Goal: Information Seeking & Learning: Learn about a topic

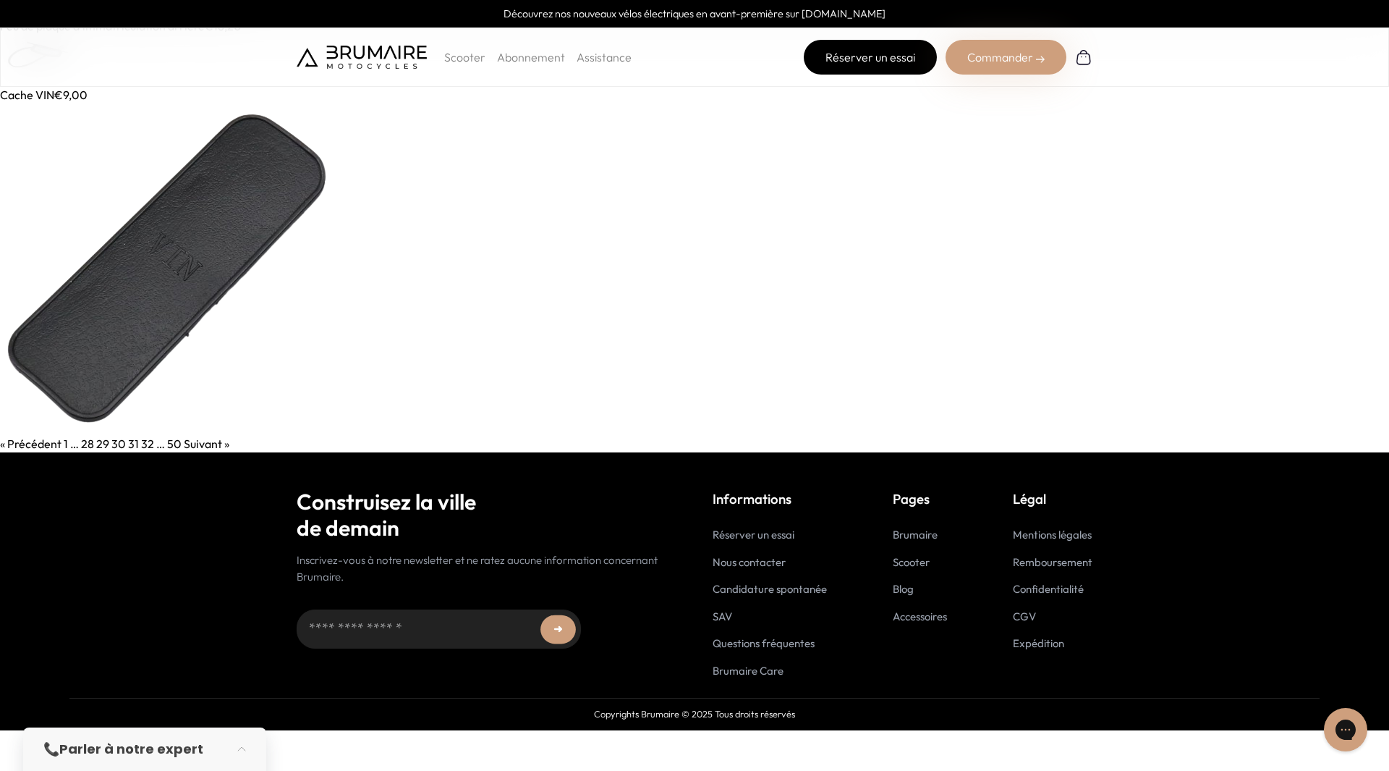
click at [882, 64] on link "Réserver un essai" at bounding box center [870, 57] width 133 height 35
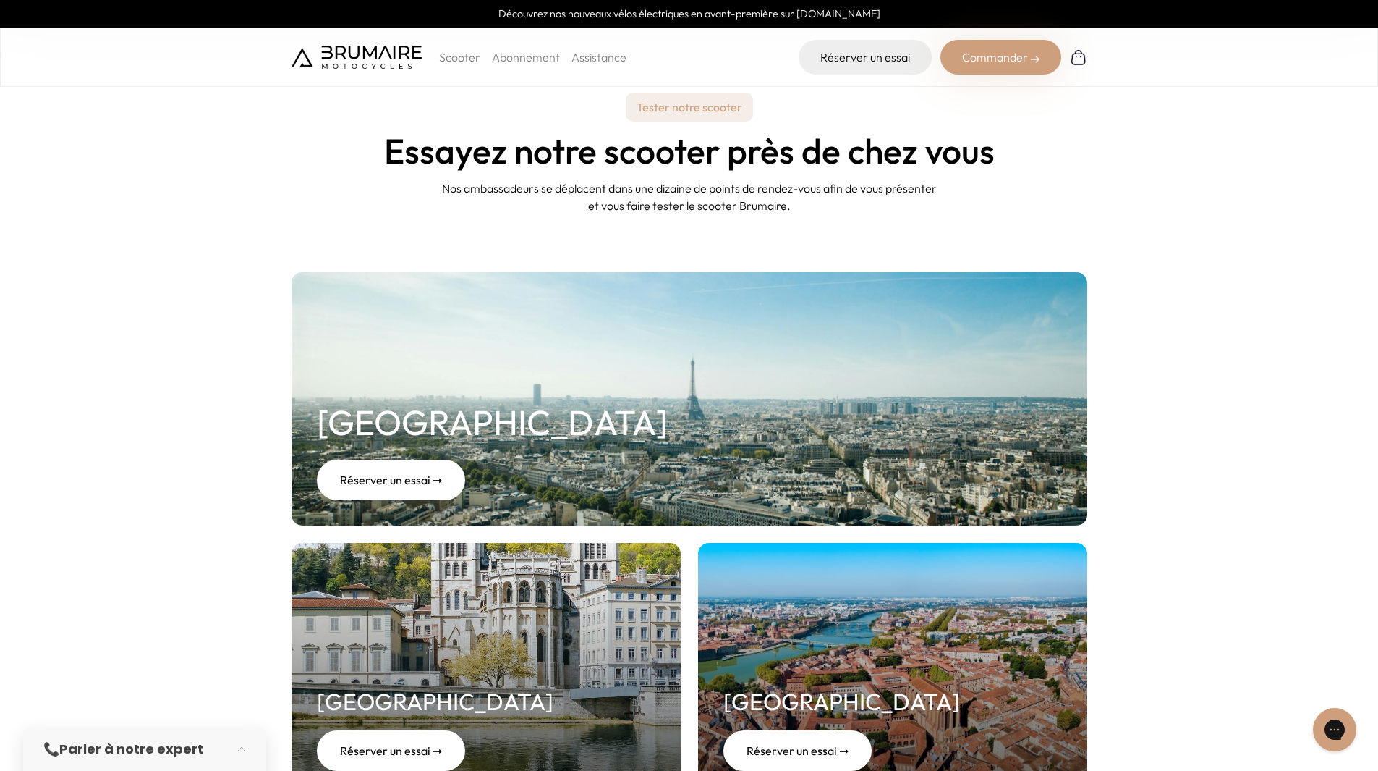
click at [457, 57] on p "Scooter" at bounding box center [459, 56] width 41 height 17
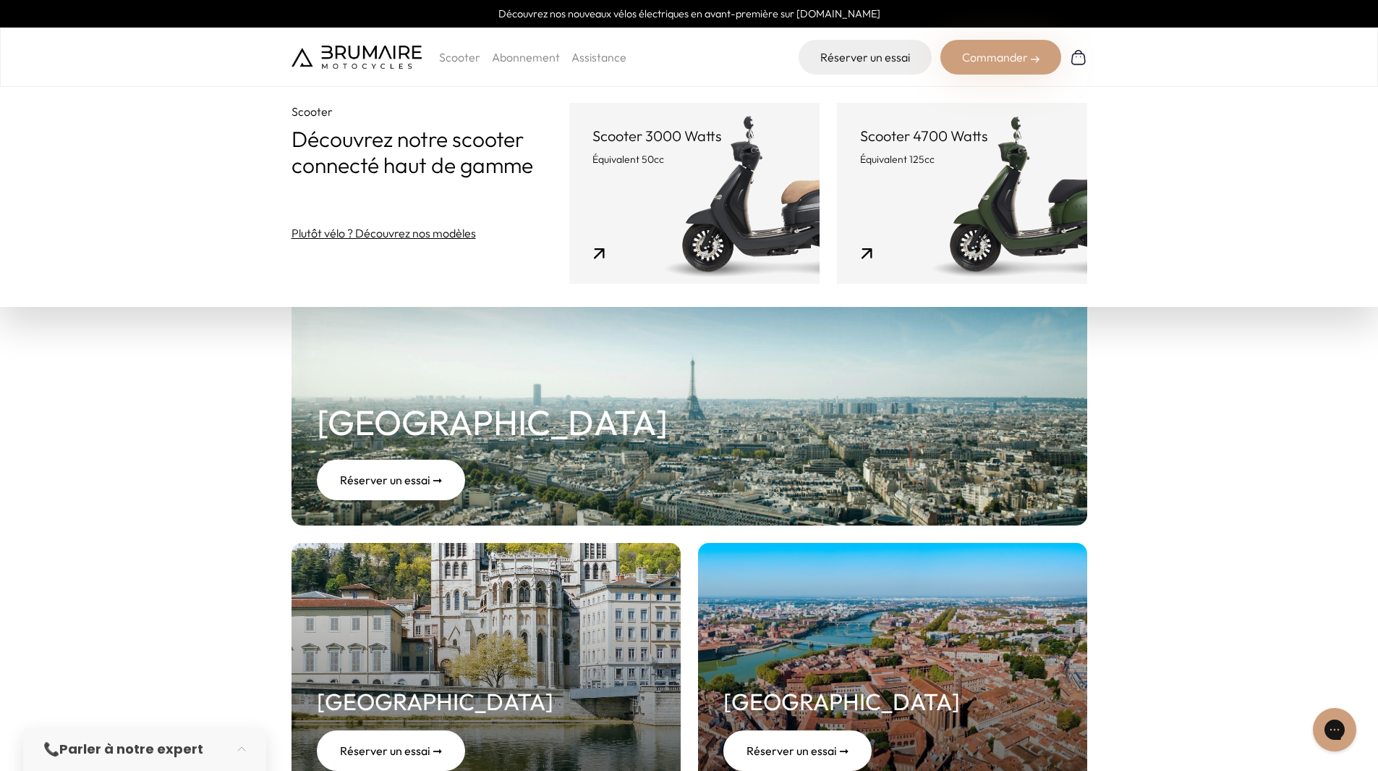
click at [504, 60] on link "Abonnement" at bounding box center [526, 57] width 68 height 14
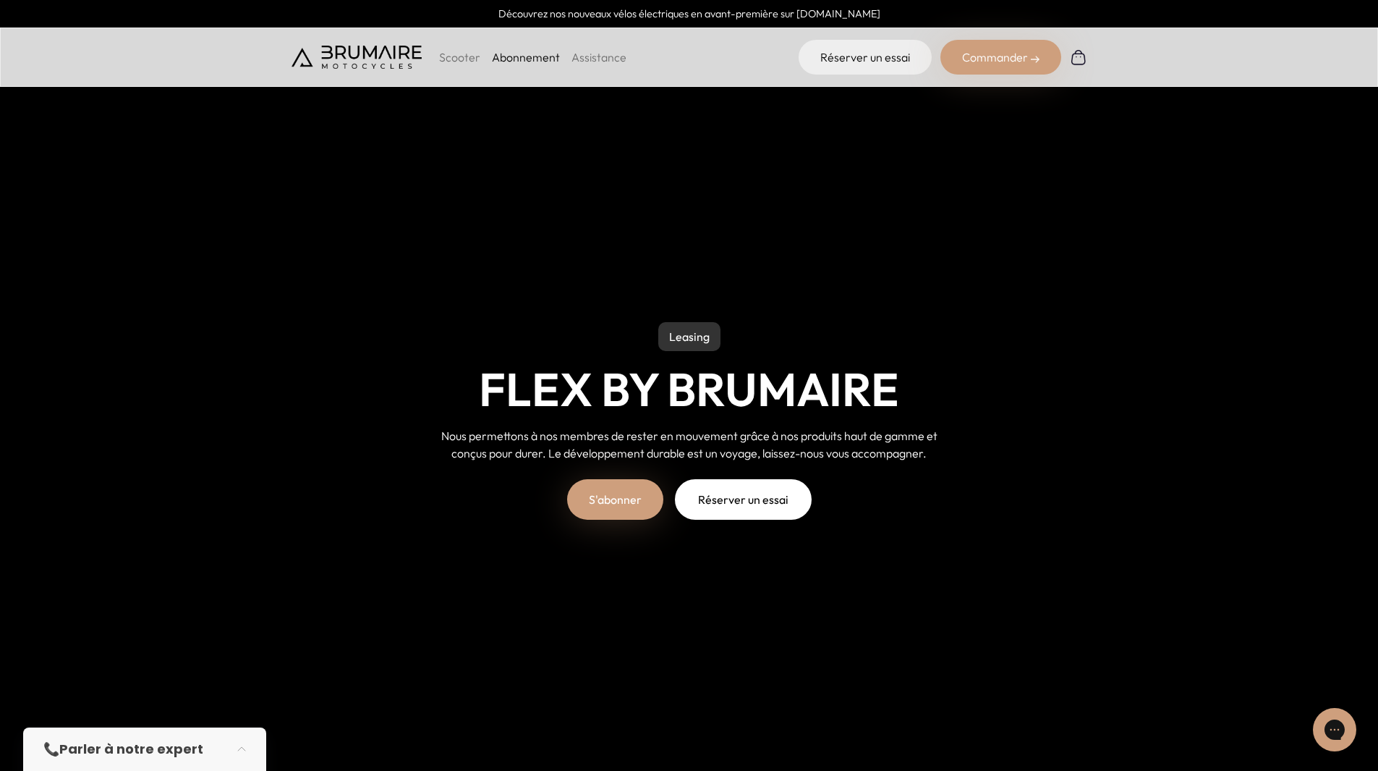
click at [585, 57] on link "Assistance" at bounding box center [599, 57] width 55 height 14
click at [1078, 64] on img at bounding box center [1078, 56] width 17 height 17
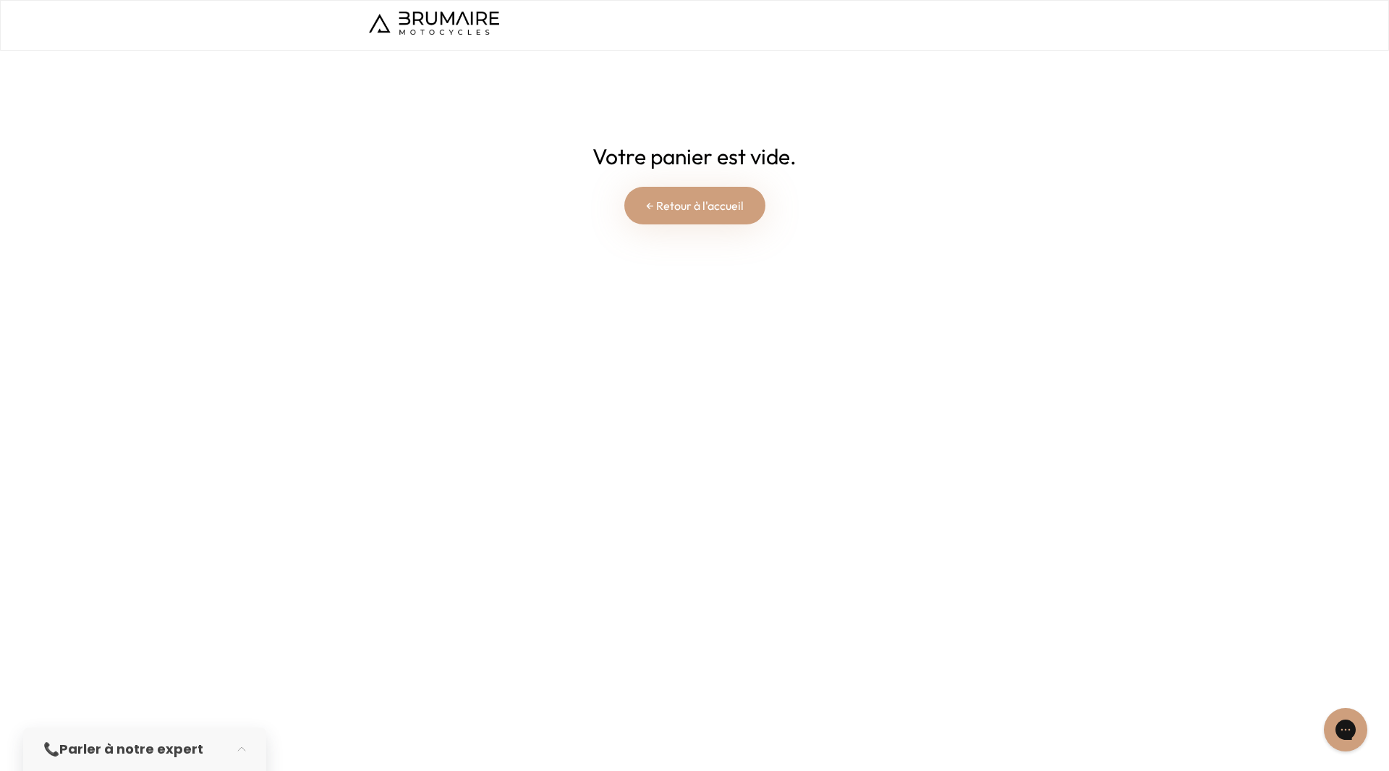
click at [704, 217] on link "← Retour à l'accueil" at bounding box center [694, 206] width 141 height 38
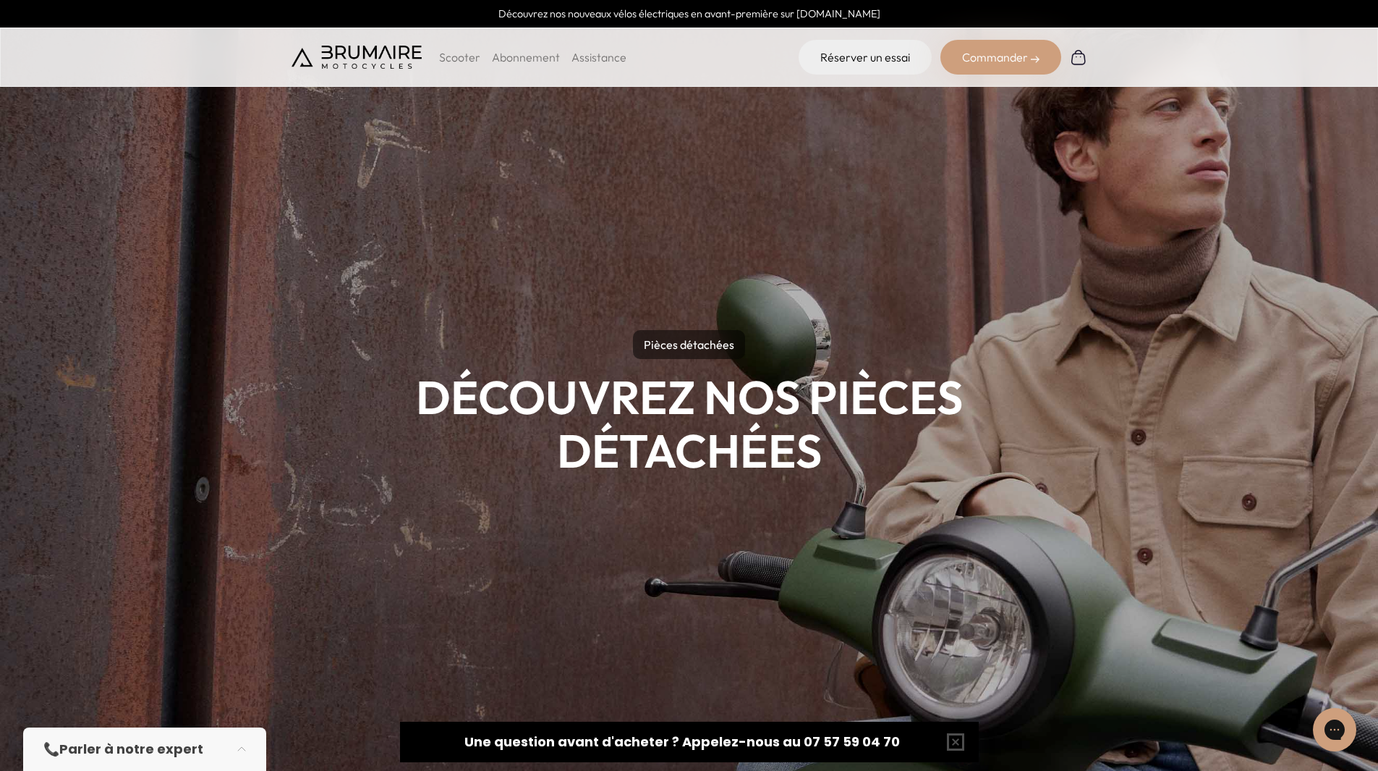
click at [1377, 764] on img at bounding box center [689, 385] width 1378 height 771
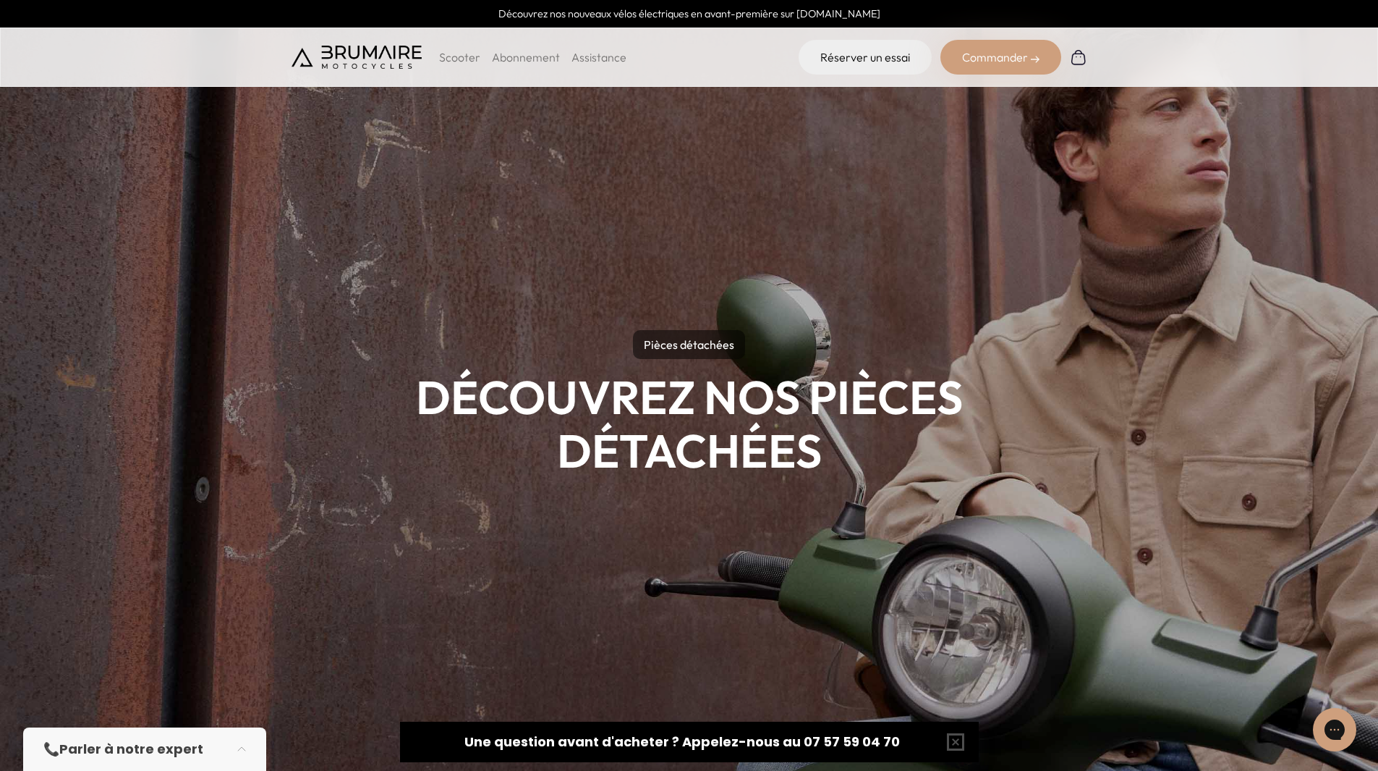
click at [1377, 764] on img at bounding box center [689, 385] width 1378 height 771
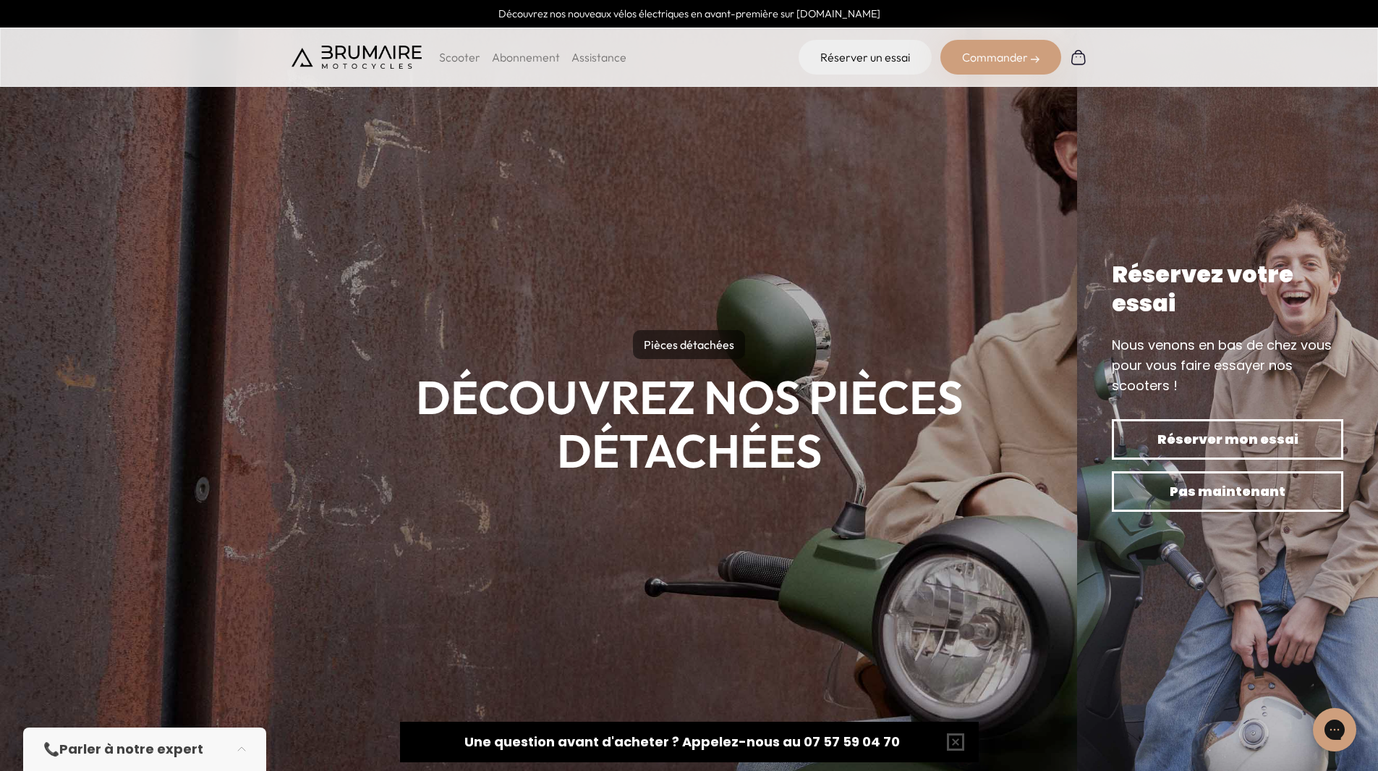
click at [682, 347] on p "Pièces détachées" at bounding box center [689, 344] width 112 height 29
click at [1075, 56] on img at bounding box center [1078, 56] width 17 height 17
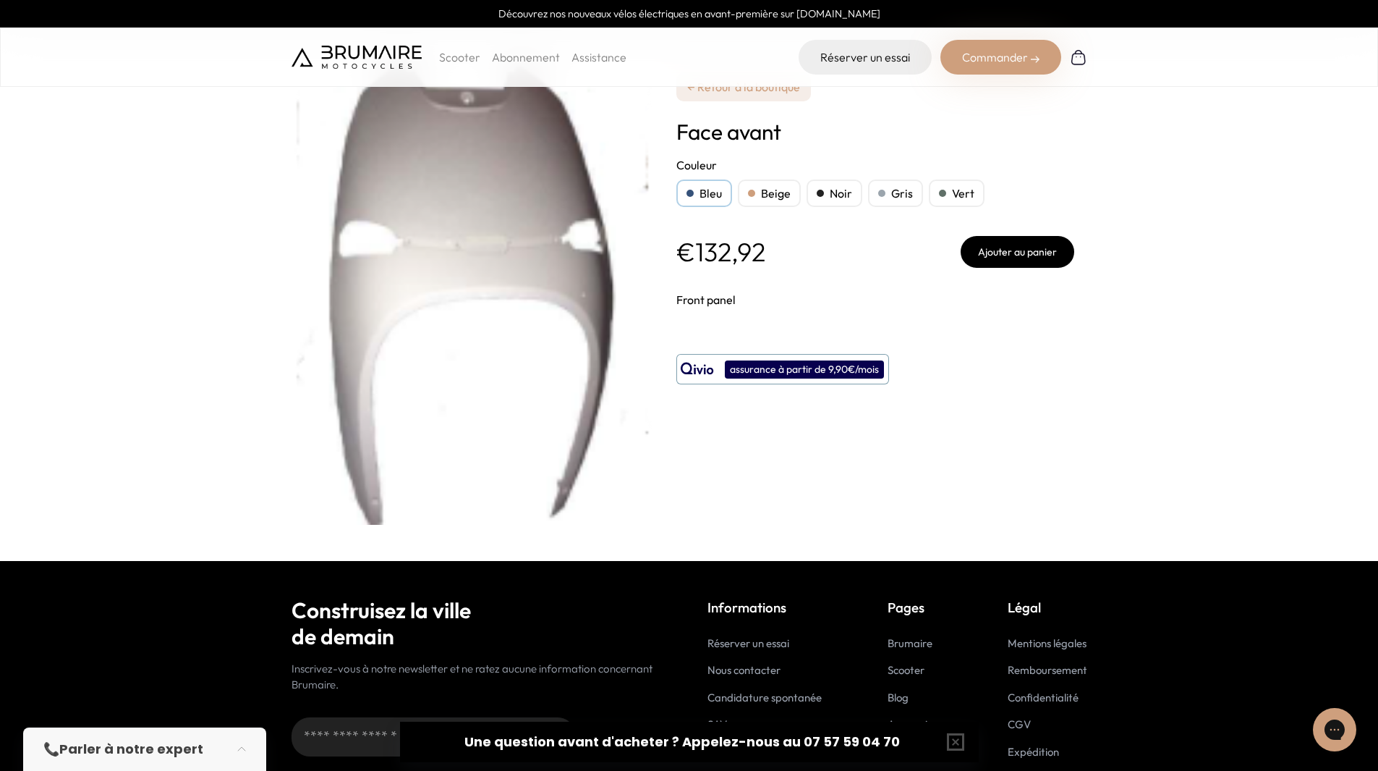
click at [759, 187] on div "Beige" at bounding box center [769, 192] width 63 height 27
click at [834, 190] on div "Noir" at bounding box center [835, 192] width 56 height 27
click at [884, 191] on div "Gris" at bounding box center [895, 192] width 55 height 27
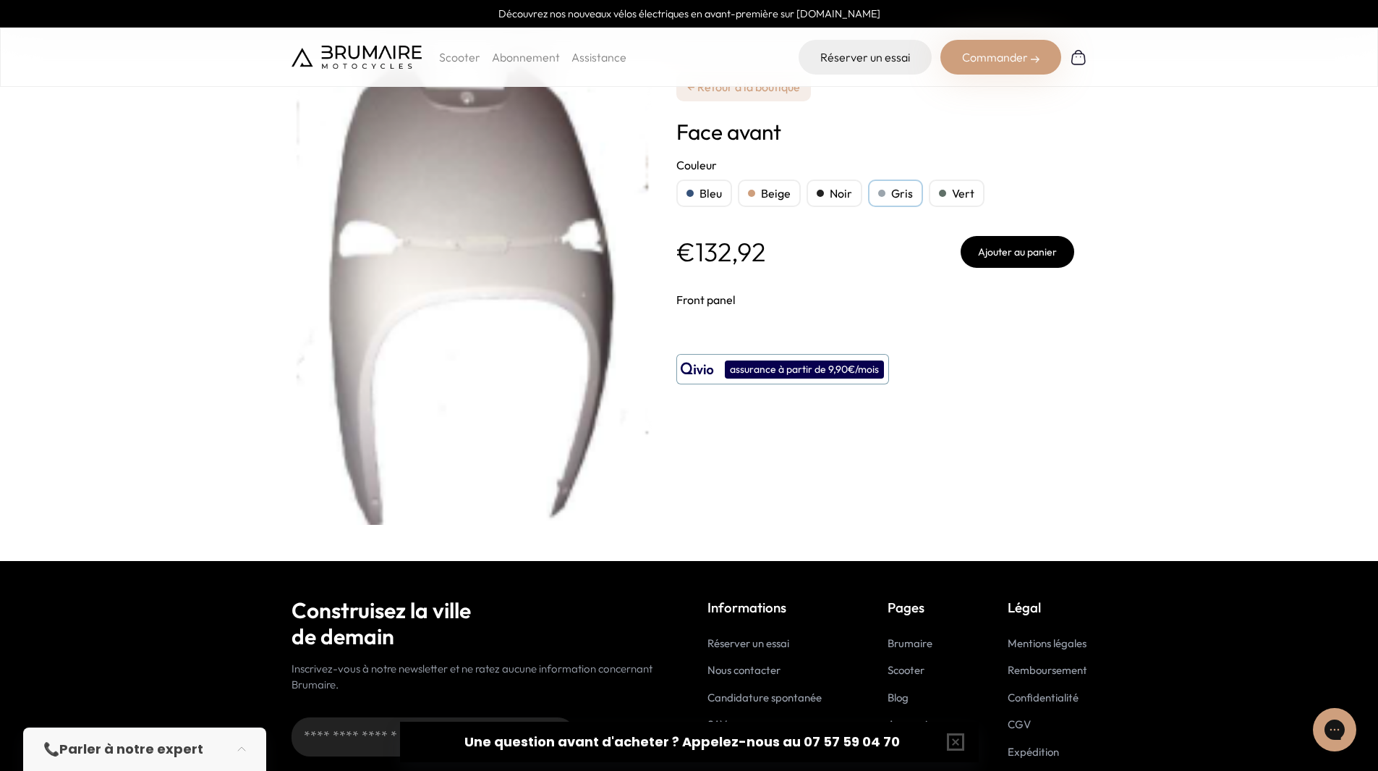
click at [884, 191] on div "Gris" at bounding box center [895, 192] width 55 height 27
click at [711, 97] on link "← Retour à la boutique" at bounding box center [744, 86] width 135 height 29
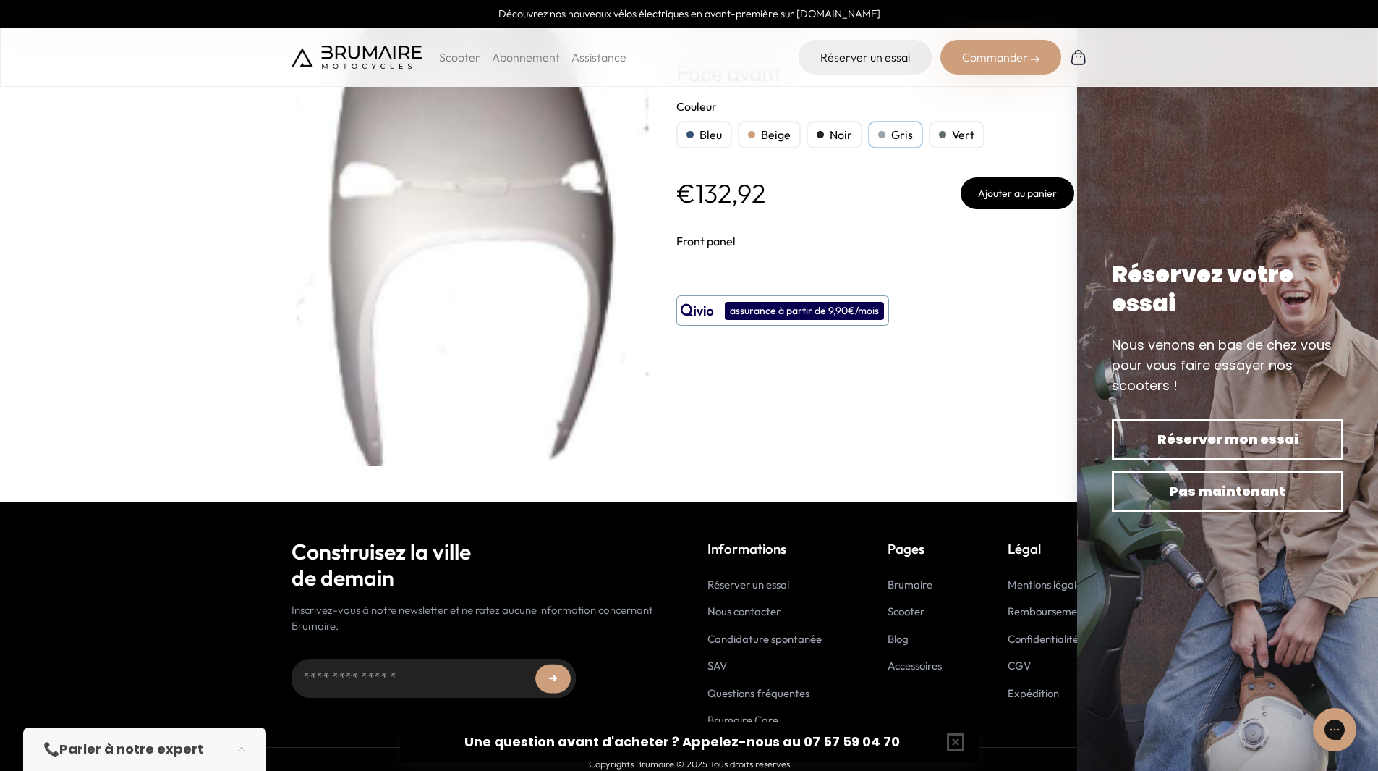
scroll to position [68, 0]
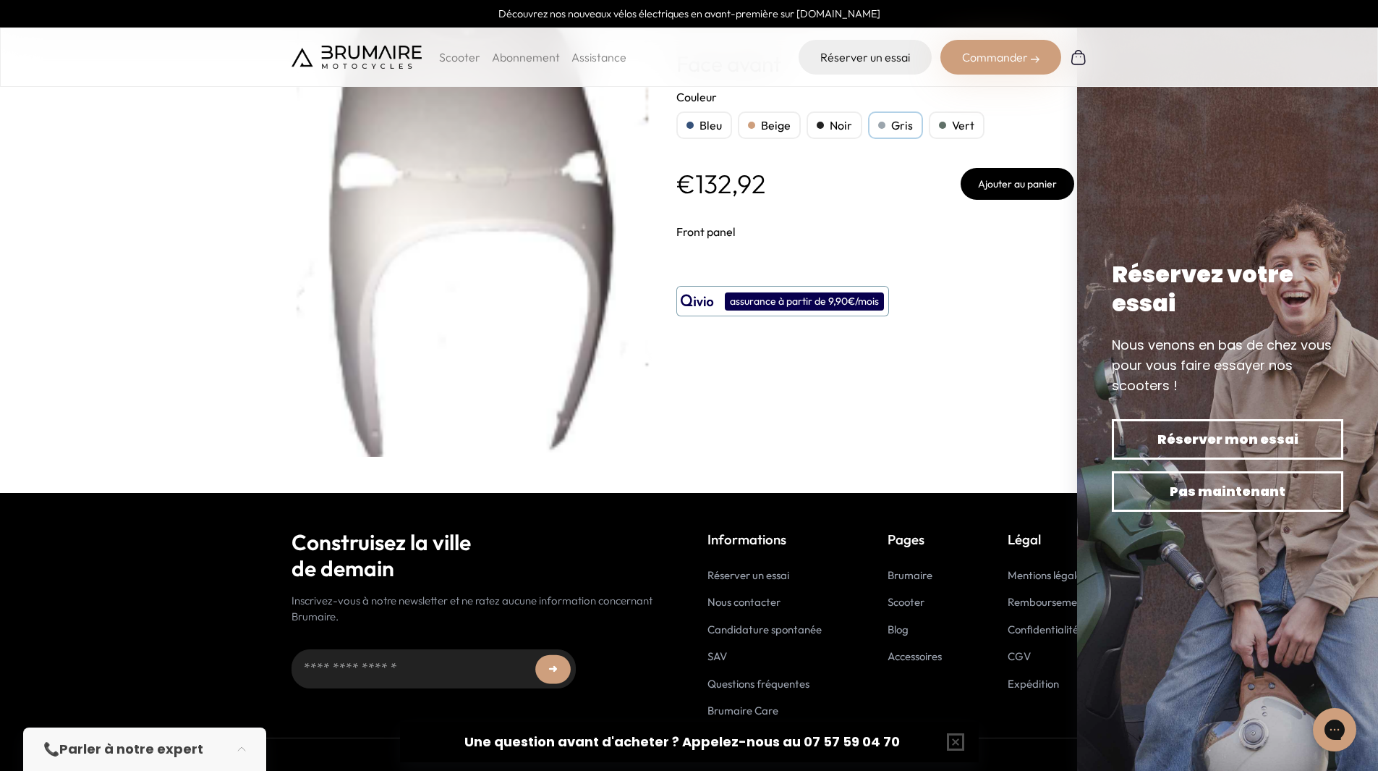
click at [933, 656] on link "Accessoires" at bounding box center [915, 656] width 54 height 14
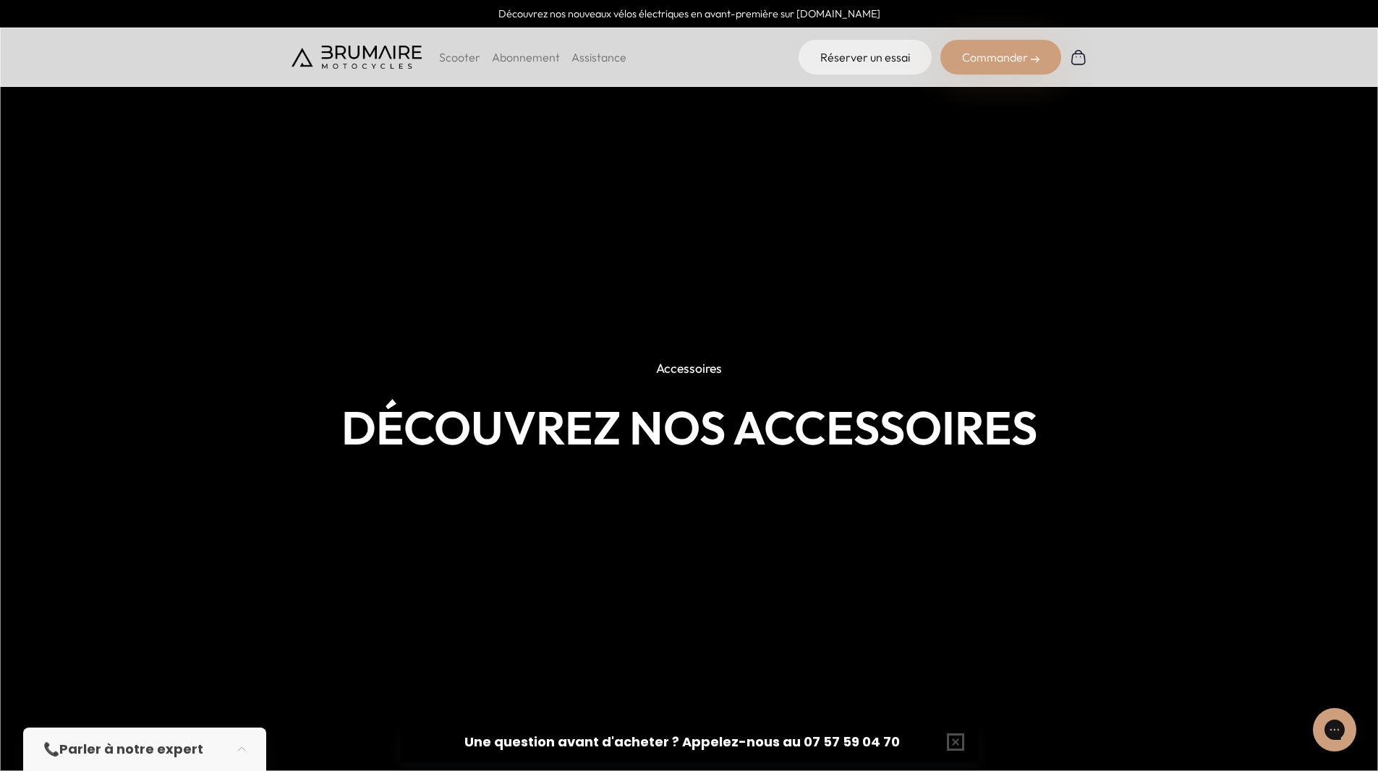
click at [695, 364] on p "Accessoires" at bounding box center [689, 368] width 88 height 32
click at [711, 433] on h1 "Découvrez nos accessoires" at bounding box center [690, 428] width 796 height 54
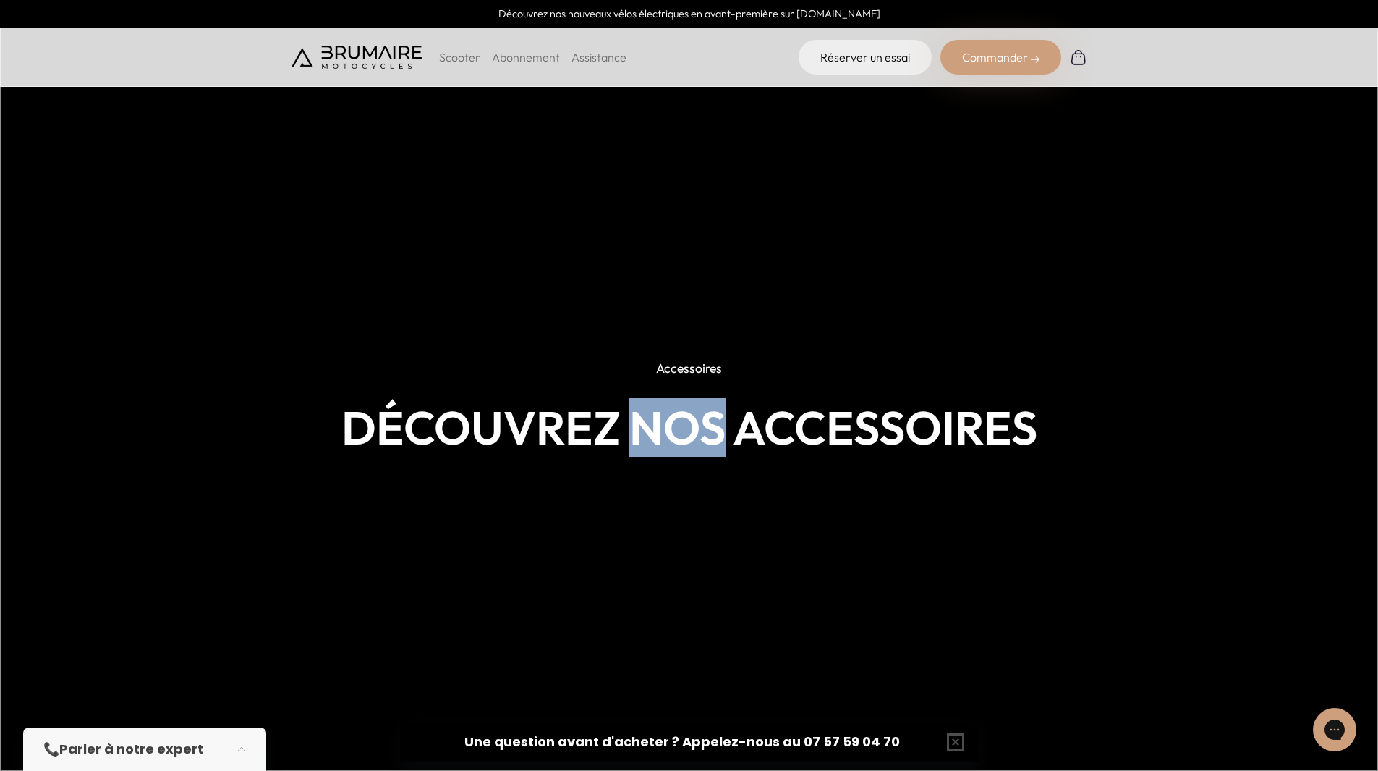
click at [867, 580] on img at bounding box center [689, 385] width 1378 height 771
click at [957, 742] on button "button" at bounding box center [956, 741] width 46 height 46
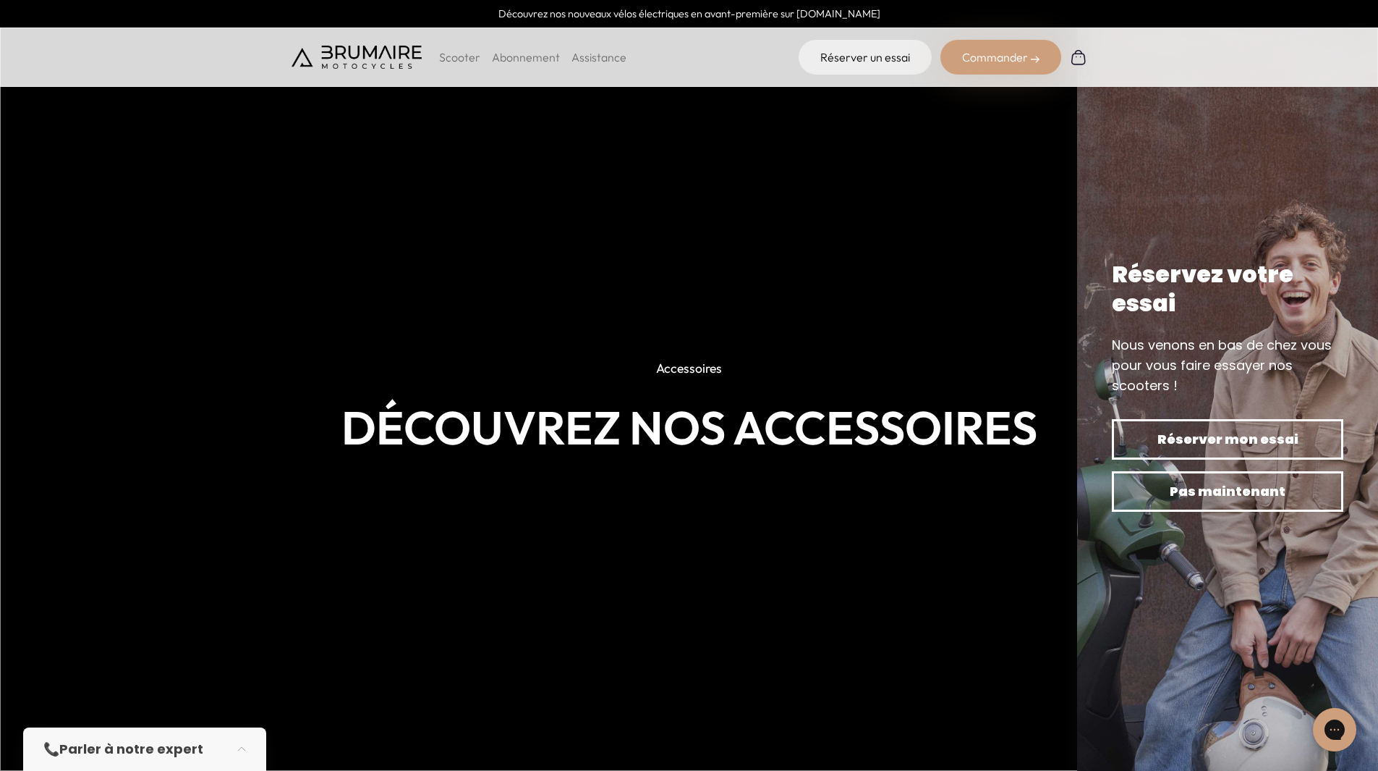
click at [463, 56] on p "Scooter" at bounding box center [459, 56] width 41 height 17
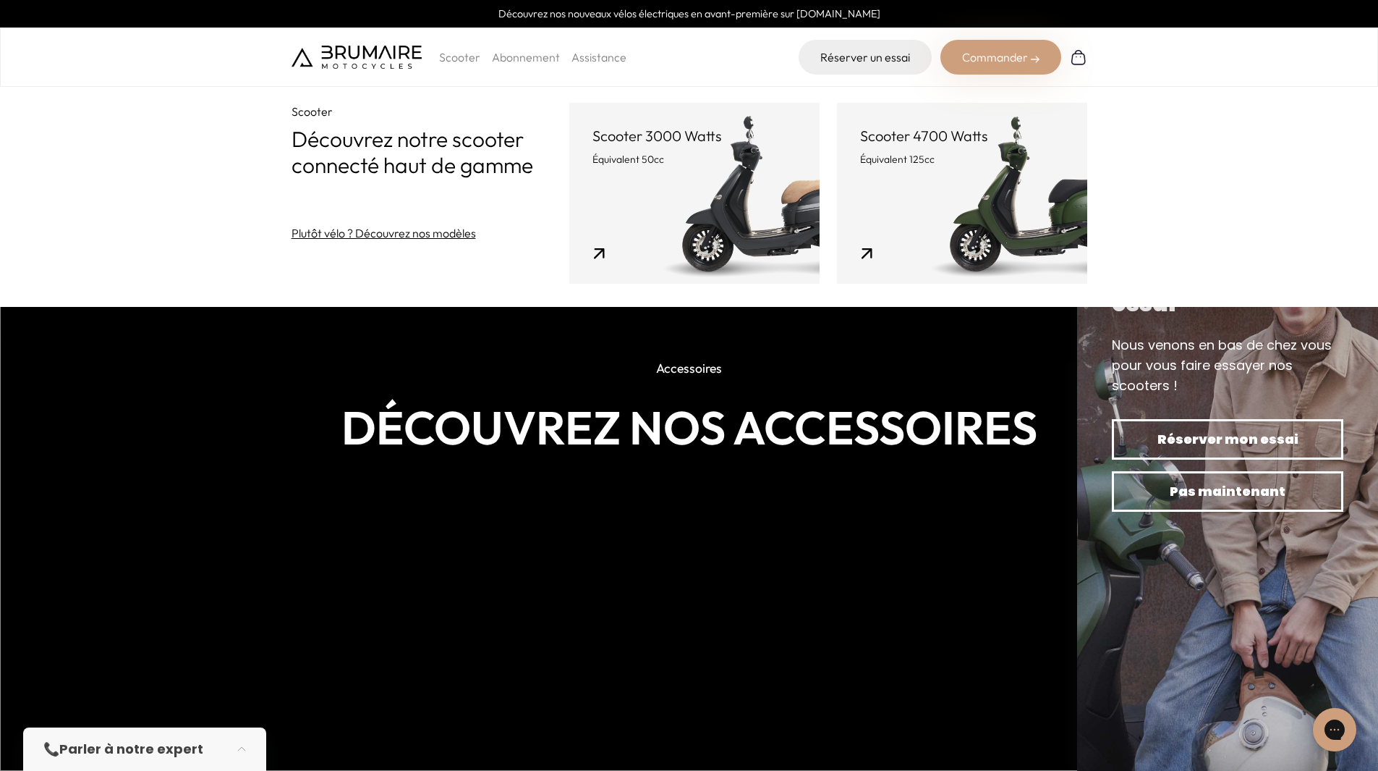
click at [527, 54] on link "Abonnement" at bounding box center [526, 57] width 68 height 14
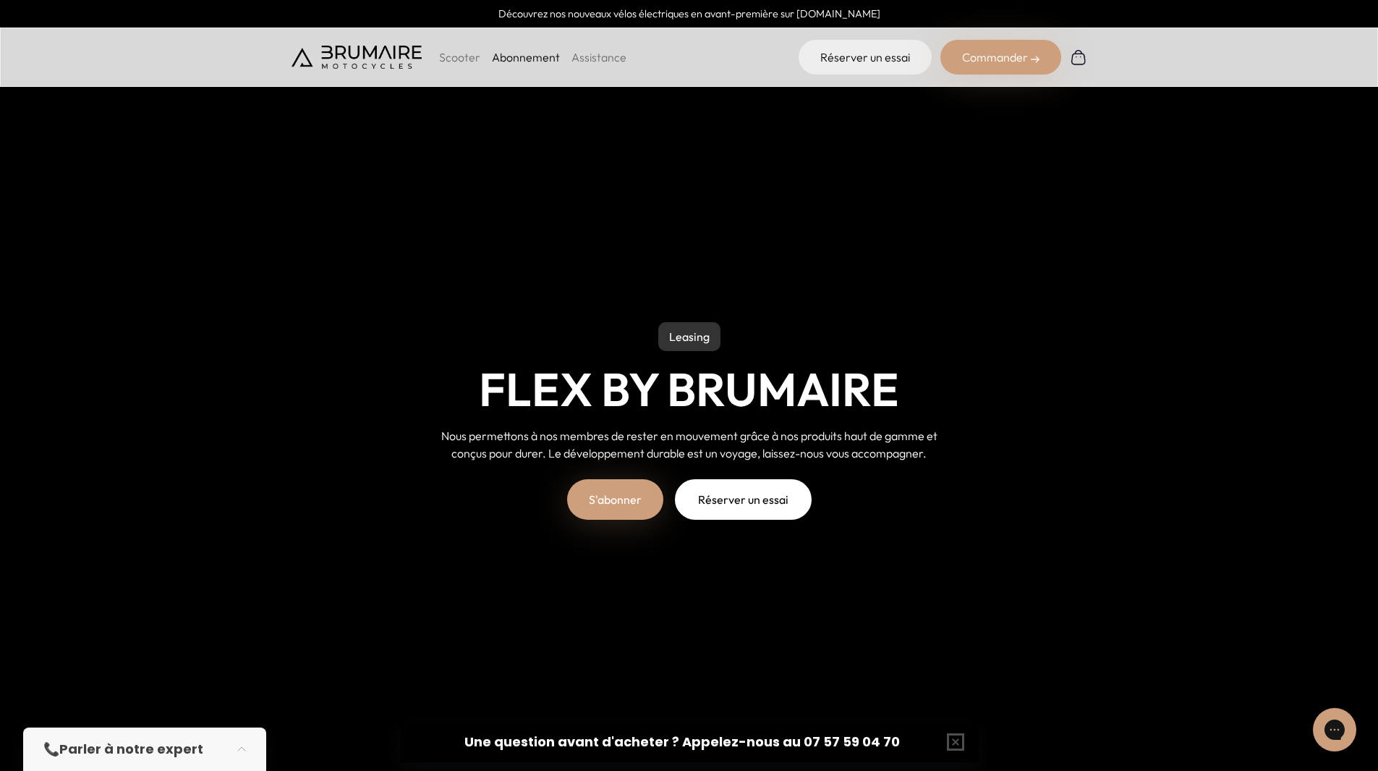
click at [601, 54] on link "Assistance" at bounding box center [599, 57] width 55 height 14
click at [1077, 59] on img at bounding box center [1078, 56] width 17 height 17
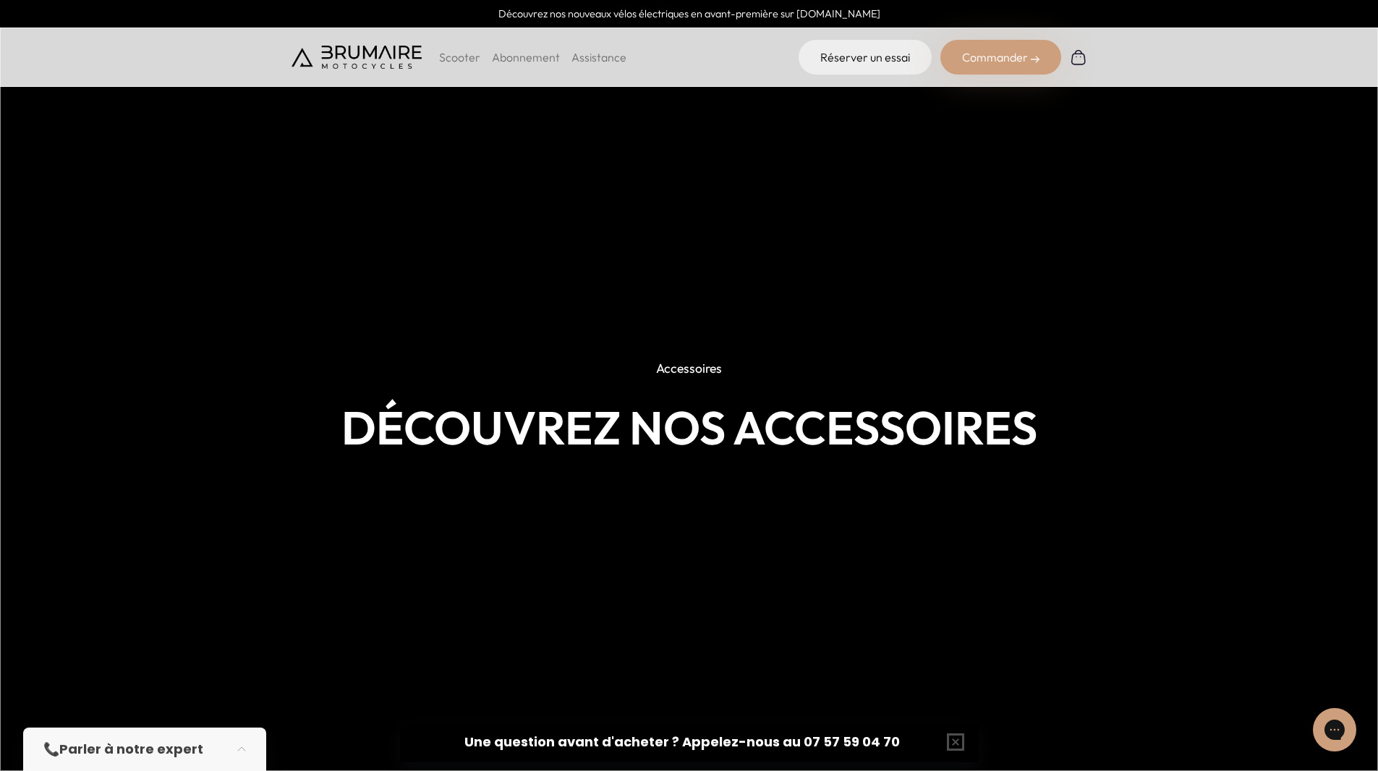
click at [674, 369] on p "Accessoires" at bounding box center [689, 368] width 88 height 32
click at [638, 443] on h1 "Découvrez nos accessoires" at bounding box center [690, 428] width 796 height 54
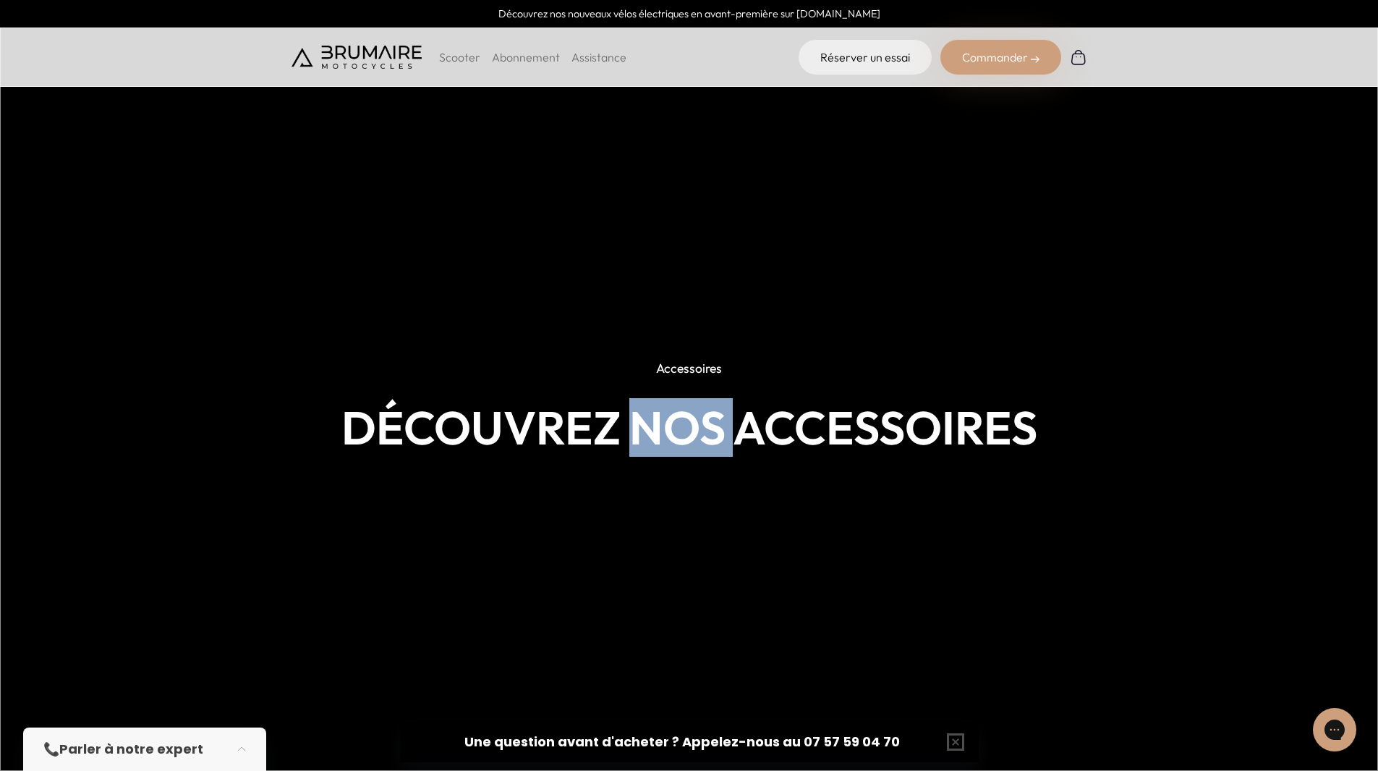
click at [638, 443] on h1 "Découvrez nos accessoires" at bounding box center [690, 428] width 796 height 54
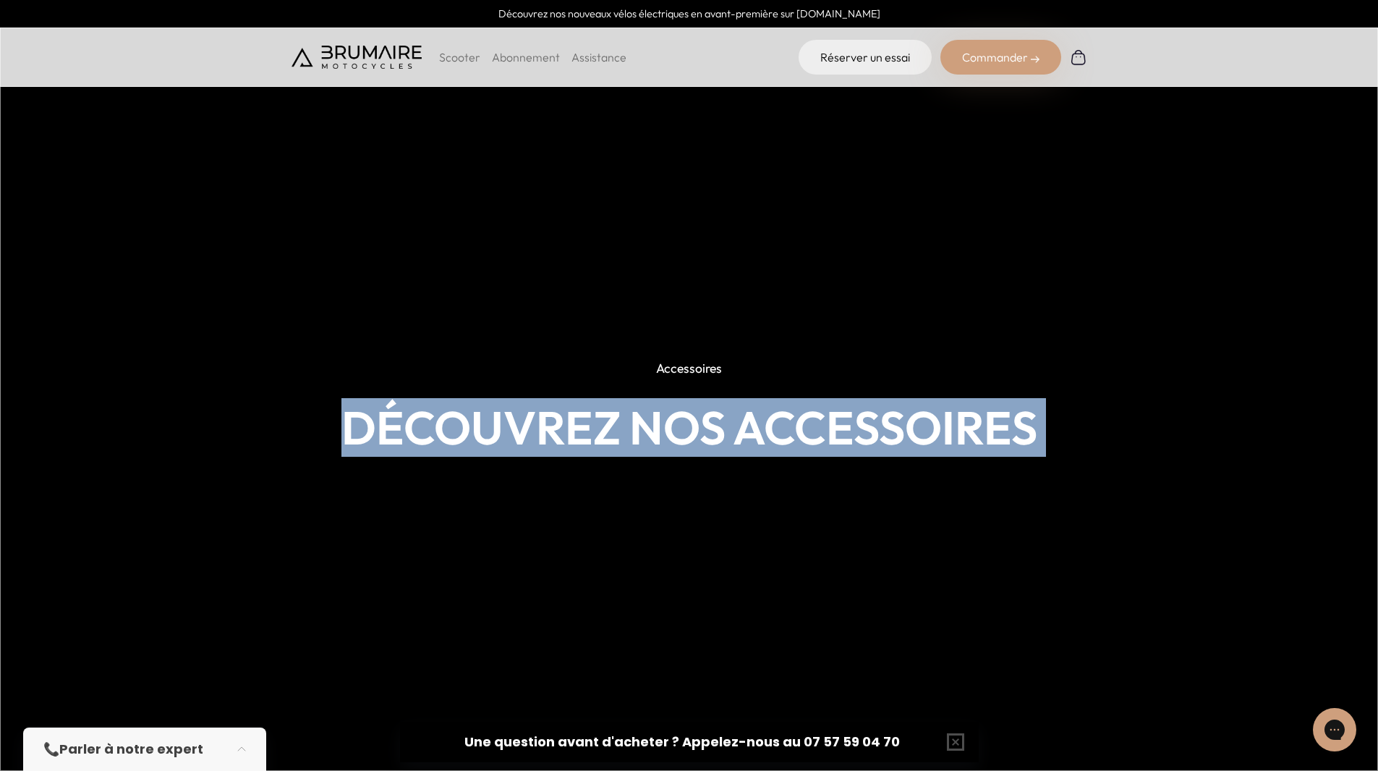
click at [638, 443] on h1 "Découvrez nos accessoires" at bounding box center [690, 428] width 796 height 54
click at [619, 443] on h1 "Découvrez nos accessoires" at bounding box center [690, 428] width 796 height 54
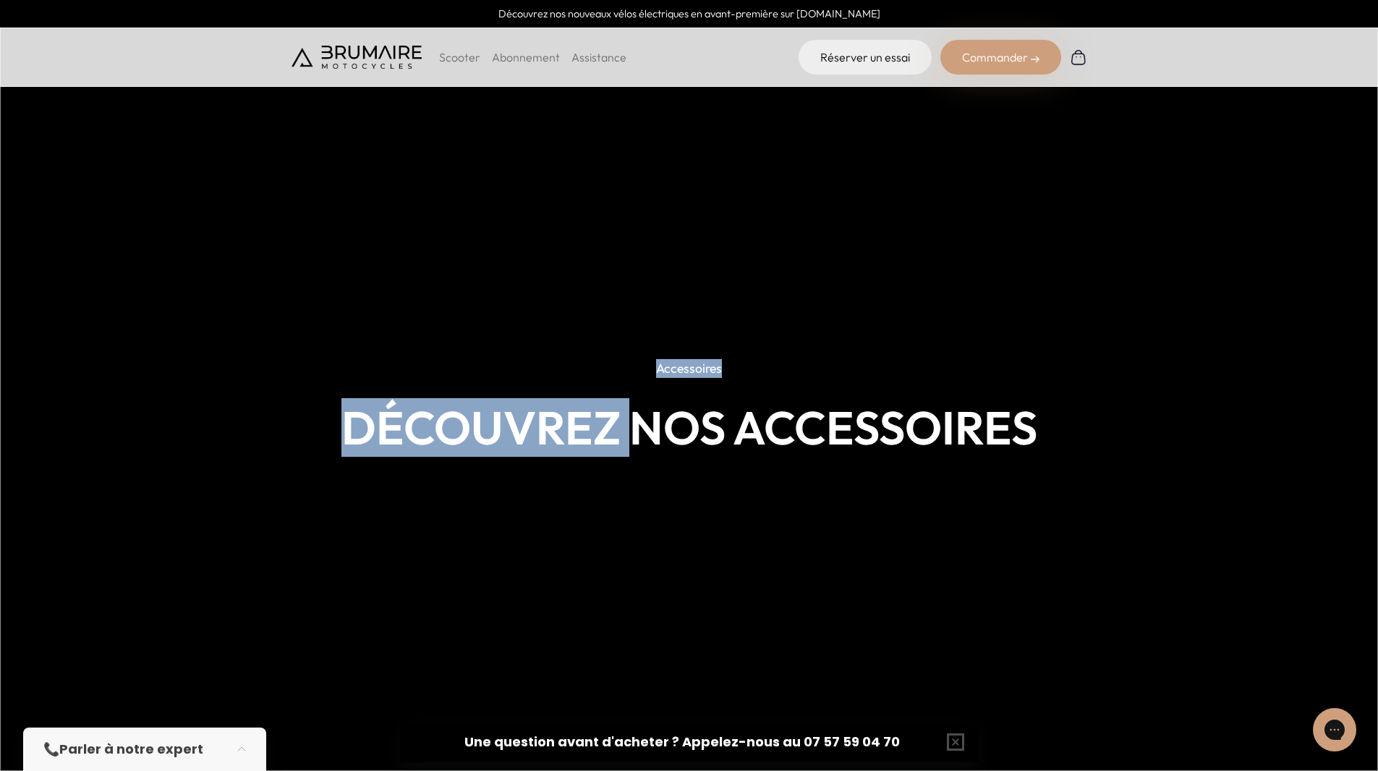
drag, startPoint x: 619, startPoint y: 443, endPoint x: 77, endPoint y: 70, distance: 657.7
click at [77, 70] on body "Découvrez nos nouveaux vélos électriques en avant-première sur cycles.brumaire.…" at bounding box center [689, 385] width 1378 height 771
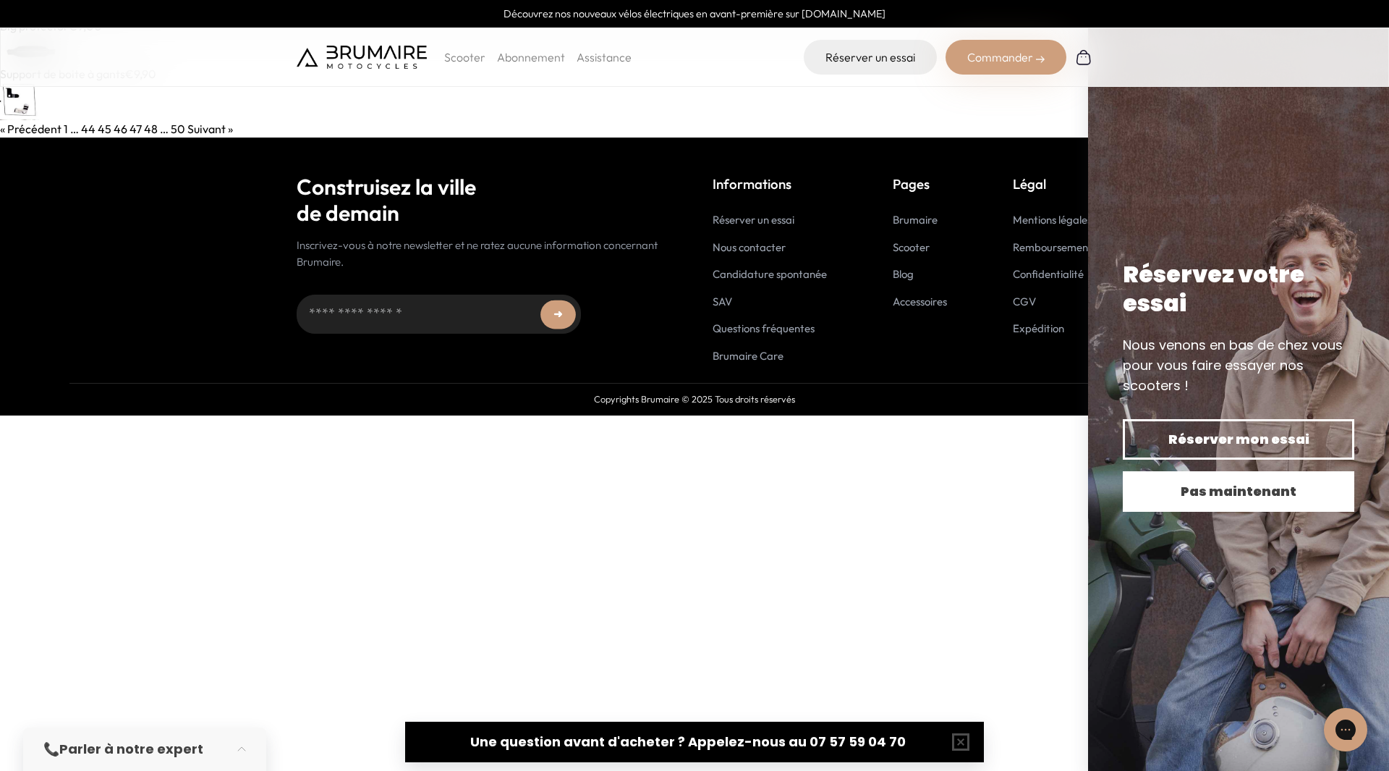
click at [1154, 482] on span "Pas maintenant" at bounding box center [1238, 491] width 181 height 20
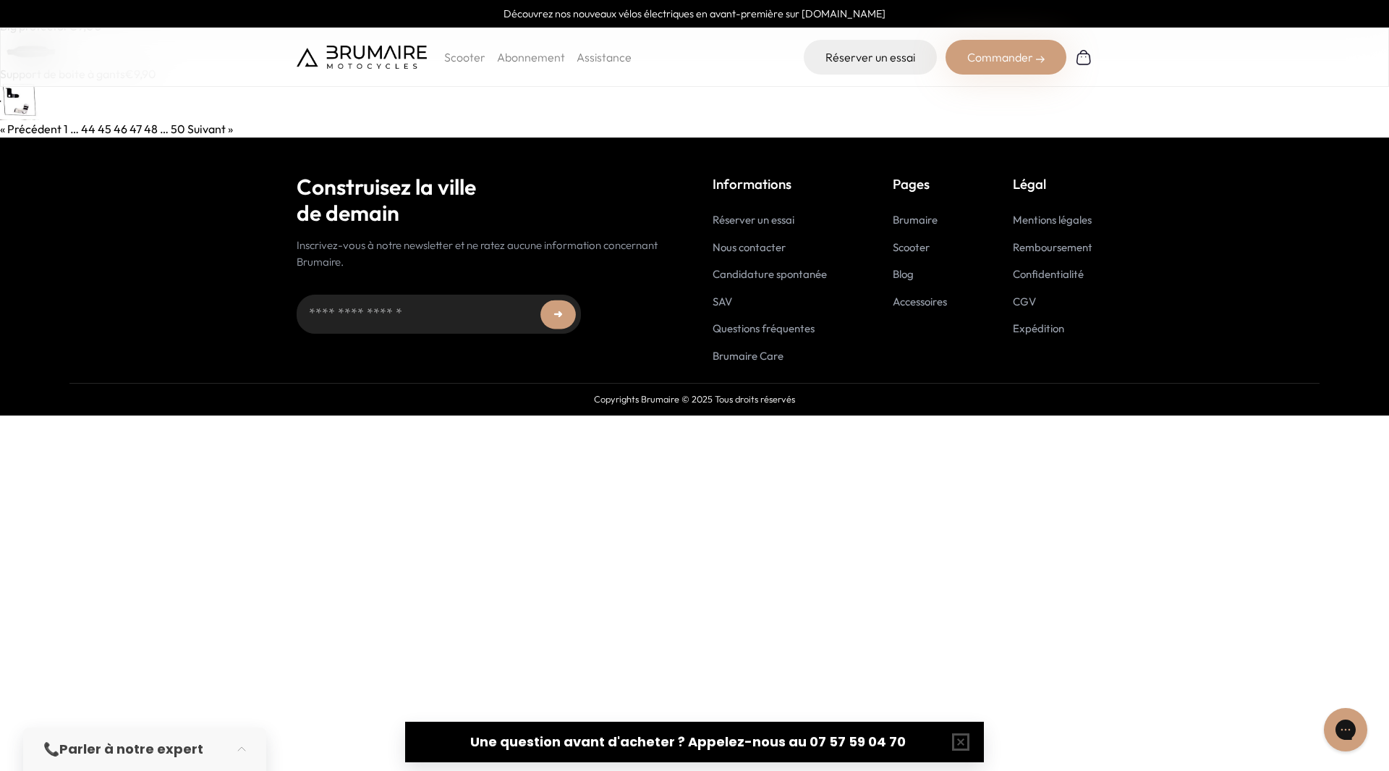
click at [946, 303] on link "Accessoires" at bounding box center [920, 301] width 54 height 14
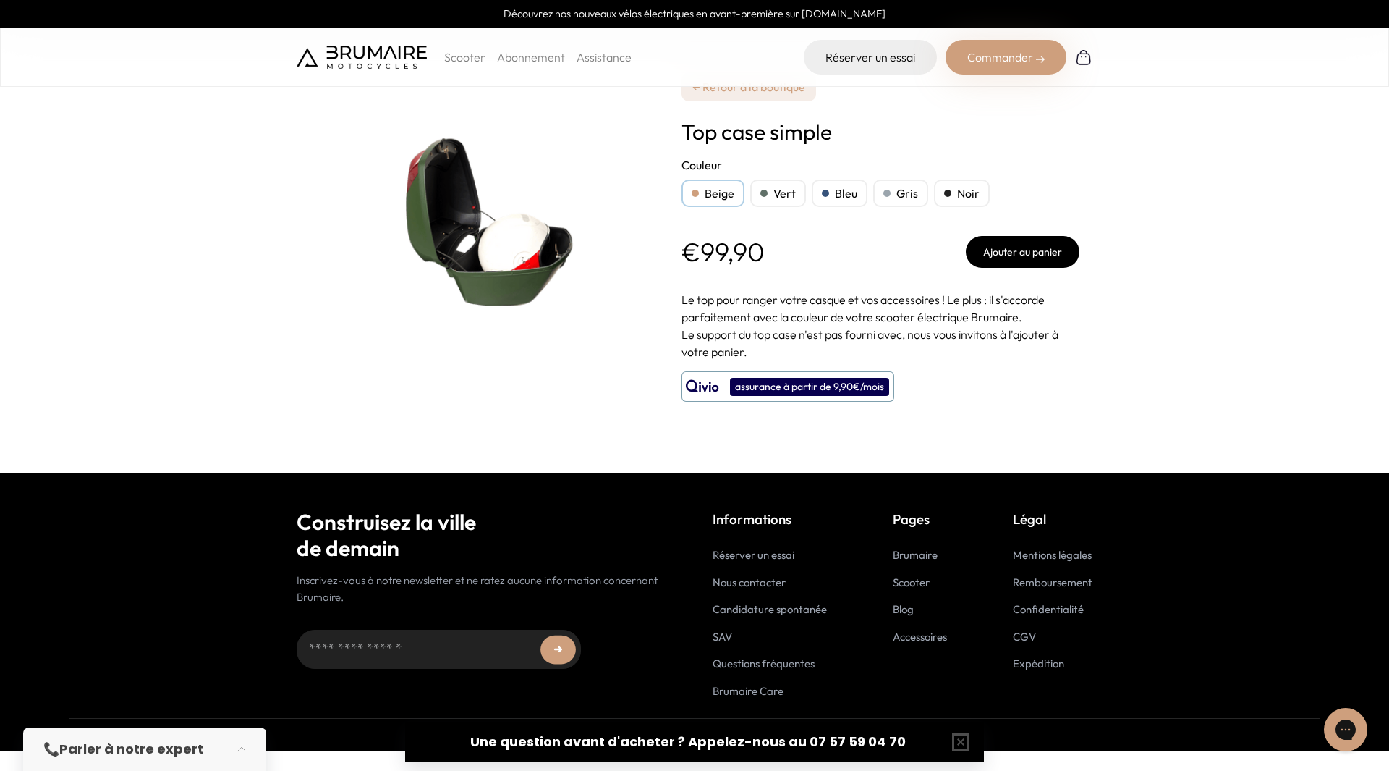
click at [778, 97] on link "← Retour à la boutique" at bounding box center [749, 86] width 135 height 29
